Goal: Task Accomplishment & Management: Manage account settings

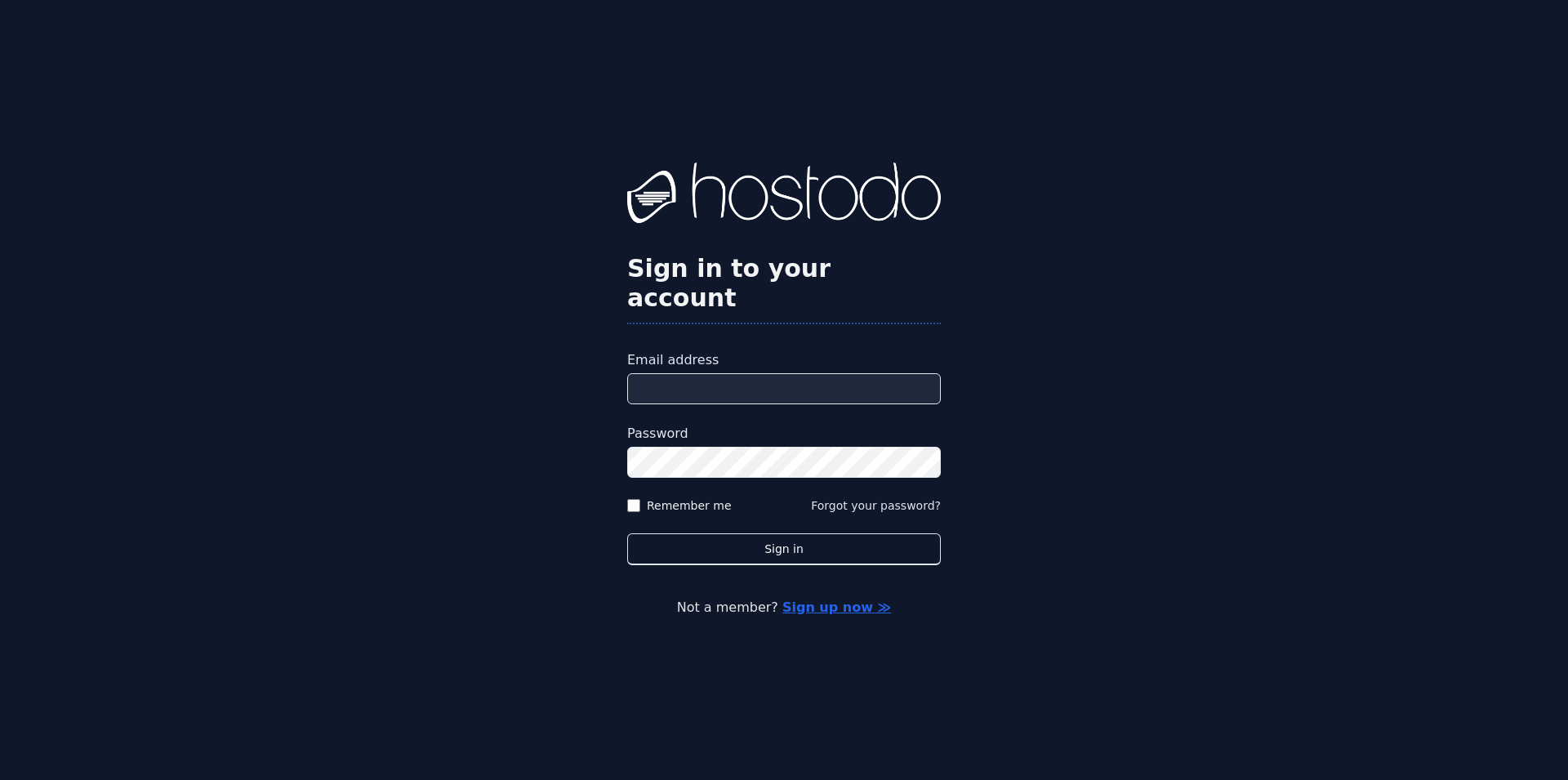
click at [734, 377] on input "Email address" at bounding box center [784, 389] width 314 height 31
type input "**********"
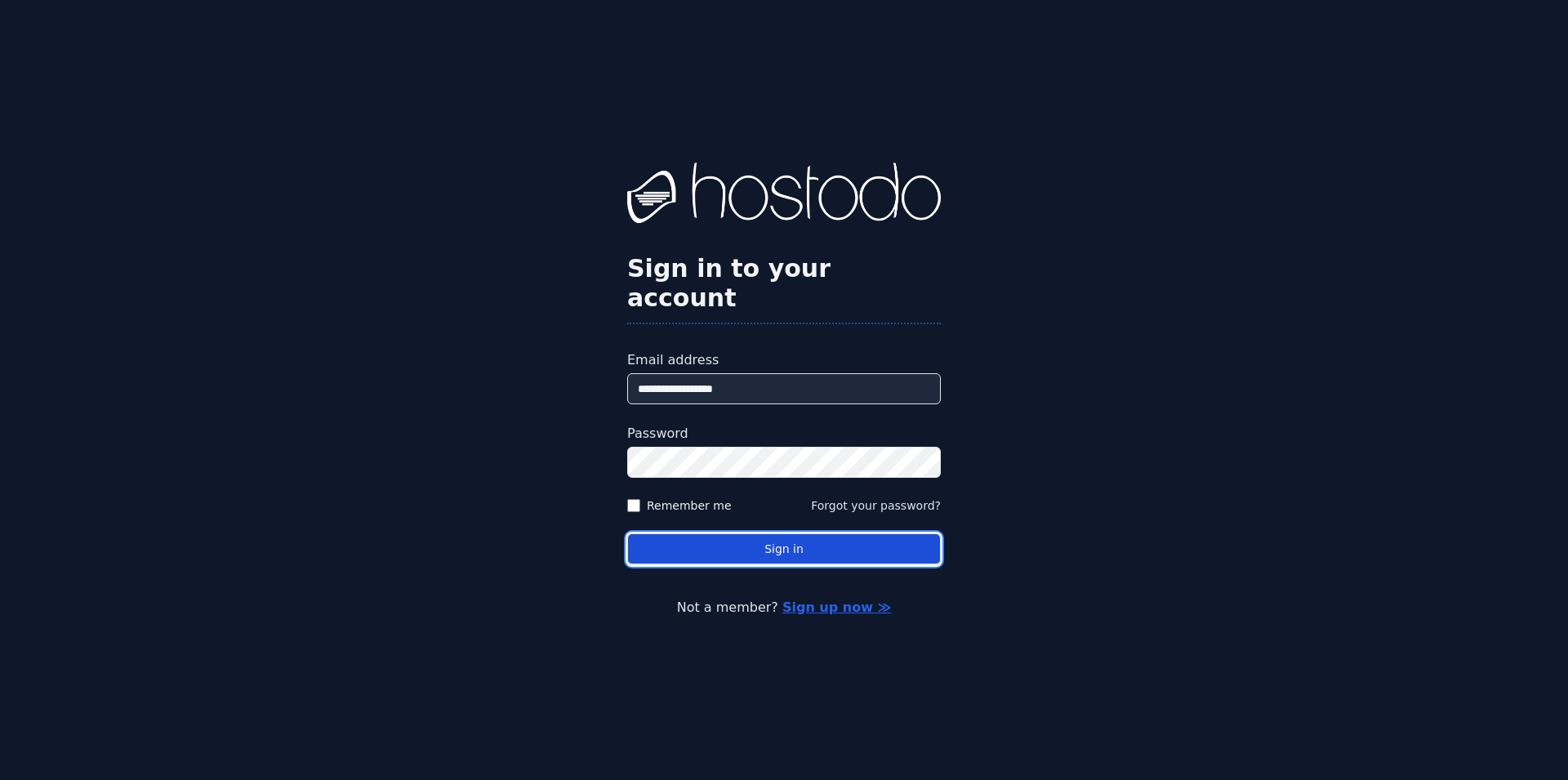
click at [819, 536] on button "Sign in" at bounding box center [784, 550] width 314 height 32
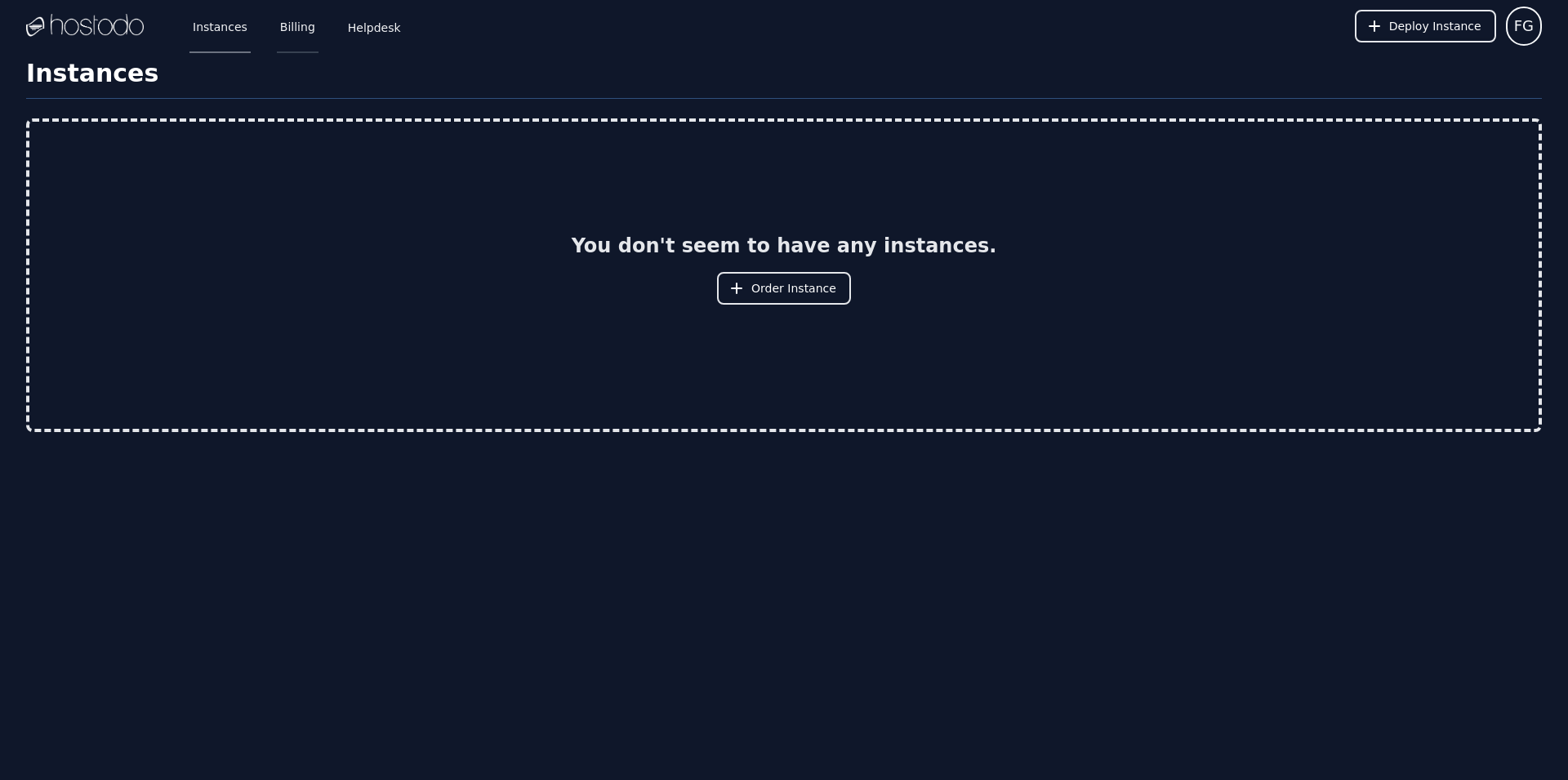
click at [286, 24] on link "Billing" at bounding box center [298, 26] width 41 height 54
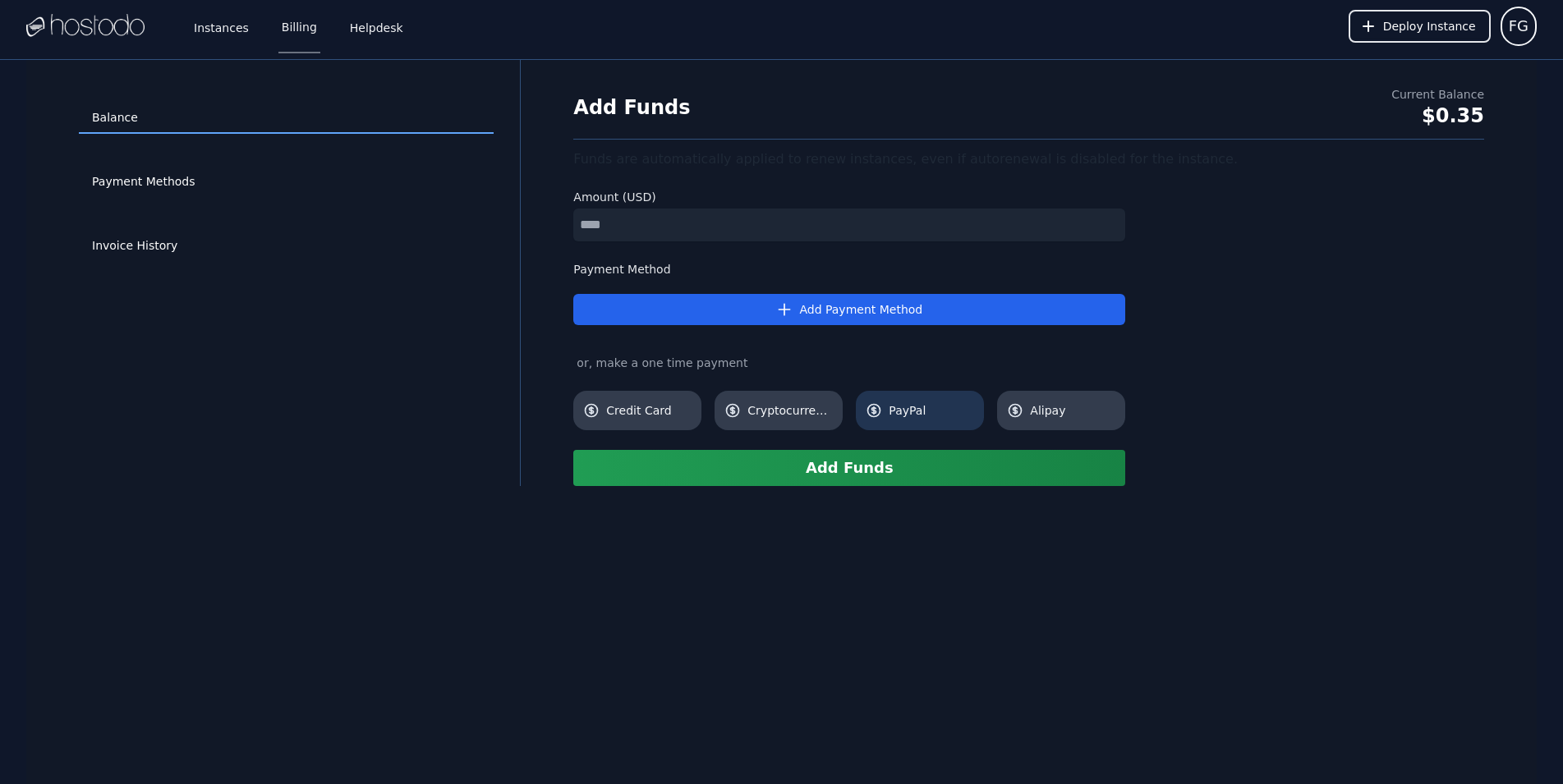
click at [898, 414] on span "PayPal" at bounding box center [931, 410] width 86 height 16
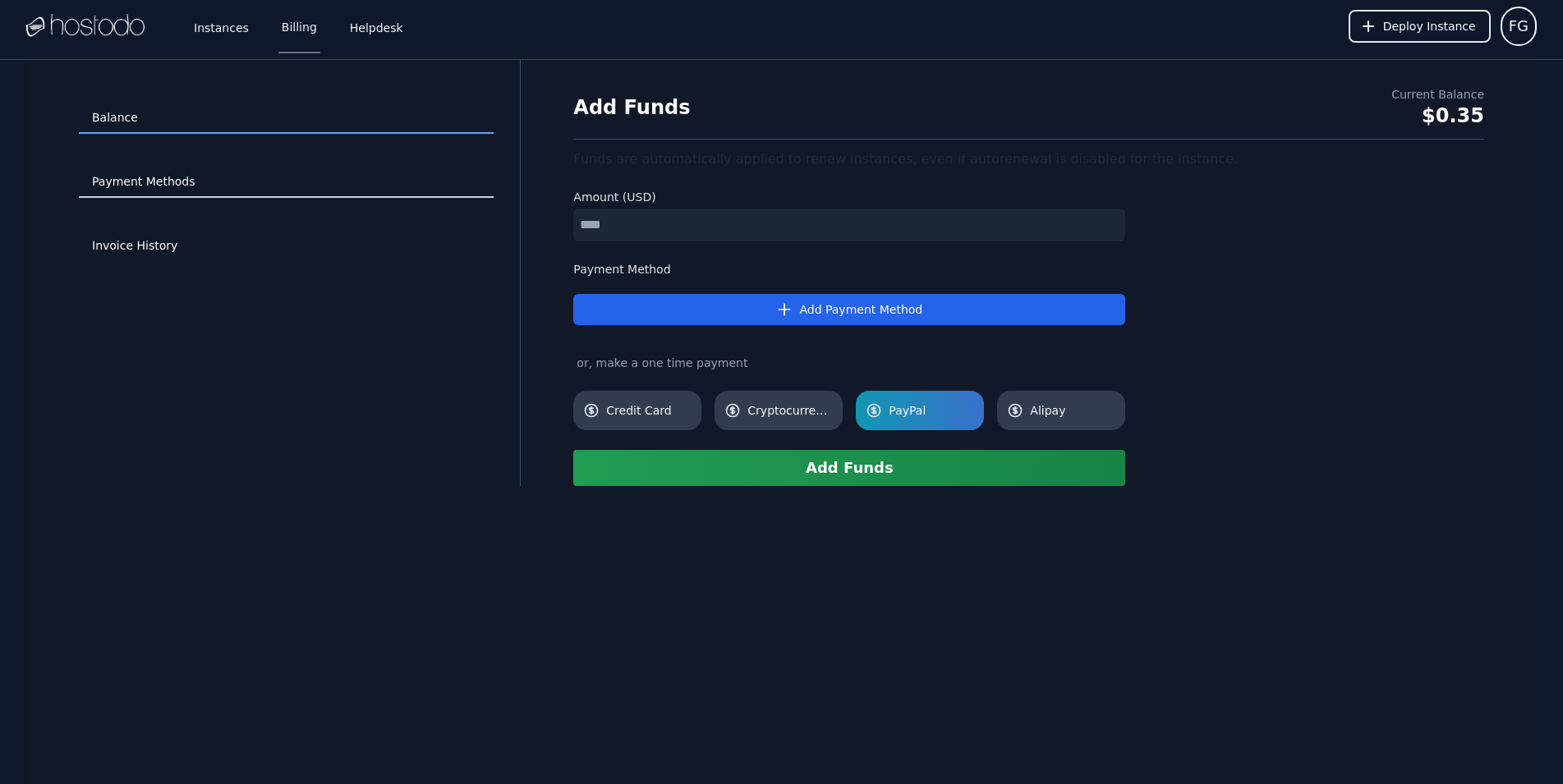
click at [177, 183] on link "Payment Methods" at bounding box center [286, 182] width 415 height 31
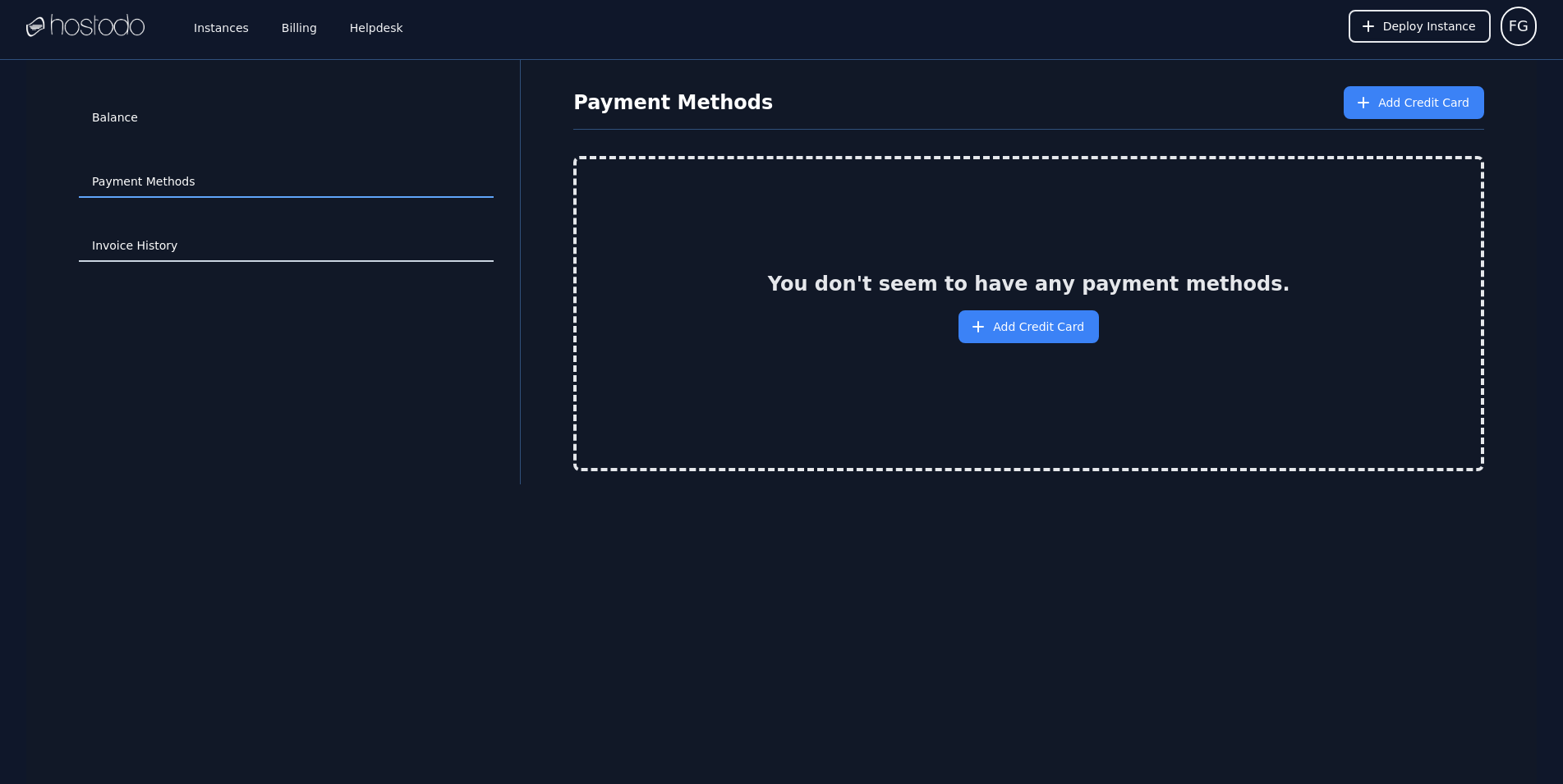
click at [155, 256] on link "Invoice History" at bounding box center [286, 246] width 415 height 31
